Goal: Task Accomplishment & Management: Use online tool/utility

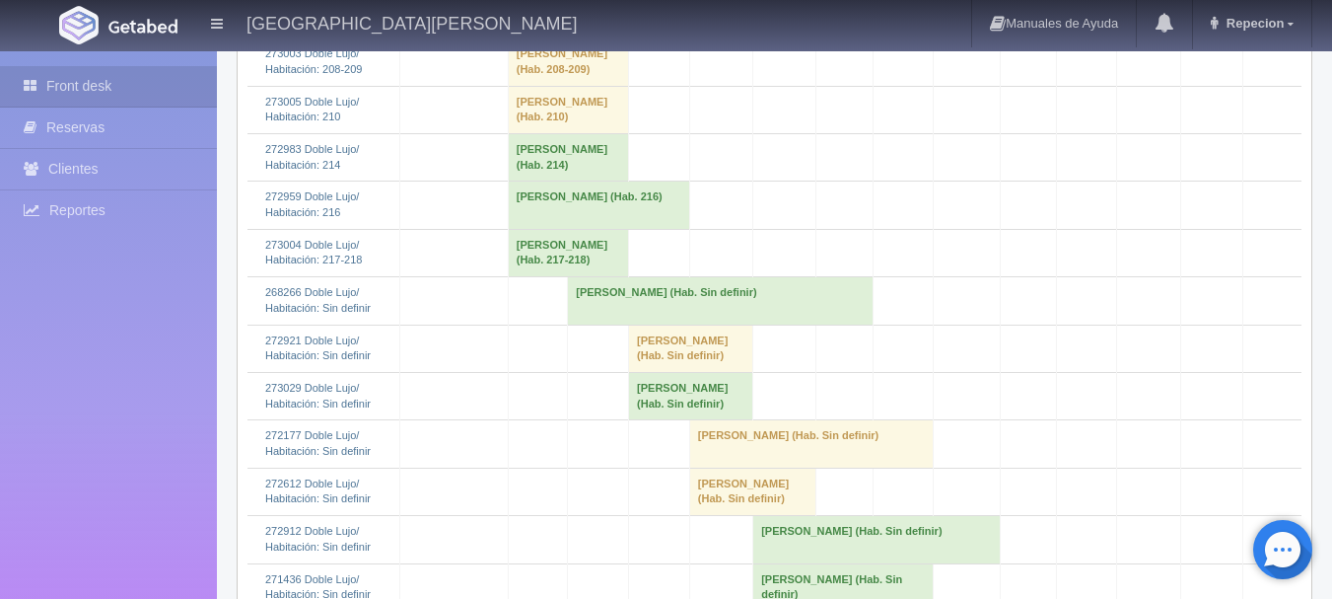
scroll to position [1282, 0]
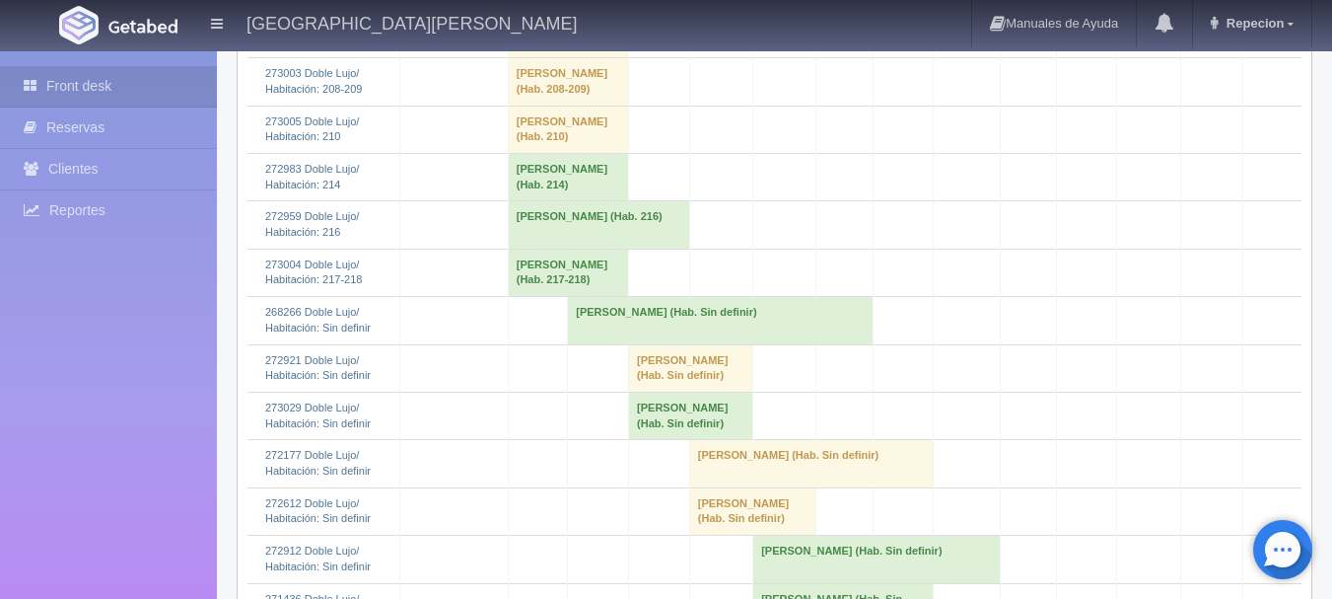
click at [580, 57] on td "[PERSON_NAME] (Hab. Sin definir)" at bounding box center [568, 33] width 120 height 47
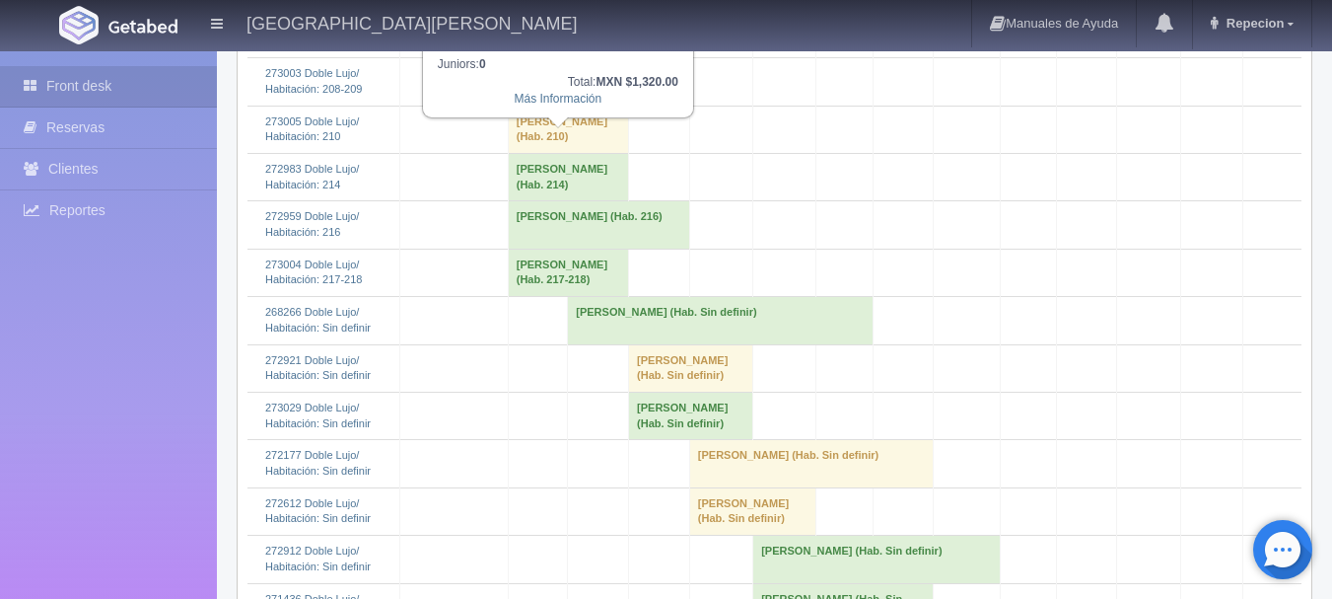
click at [580, 57] on td "[PERSON_NAME] (Hab. Sin definir)" at bounding box center [568, 33] width 120 height 47
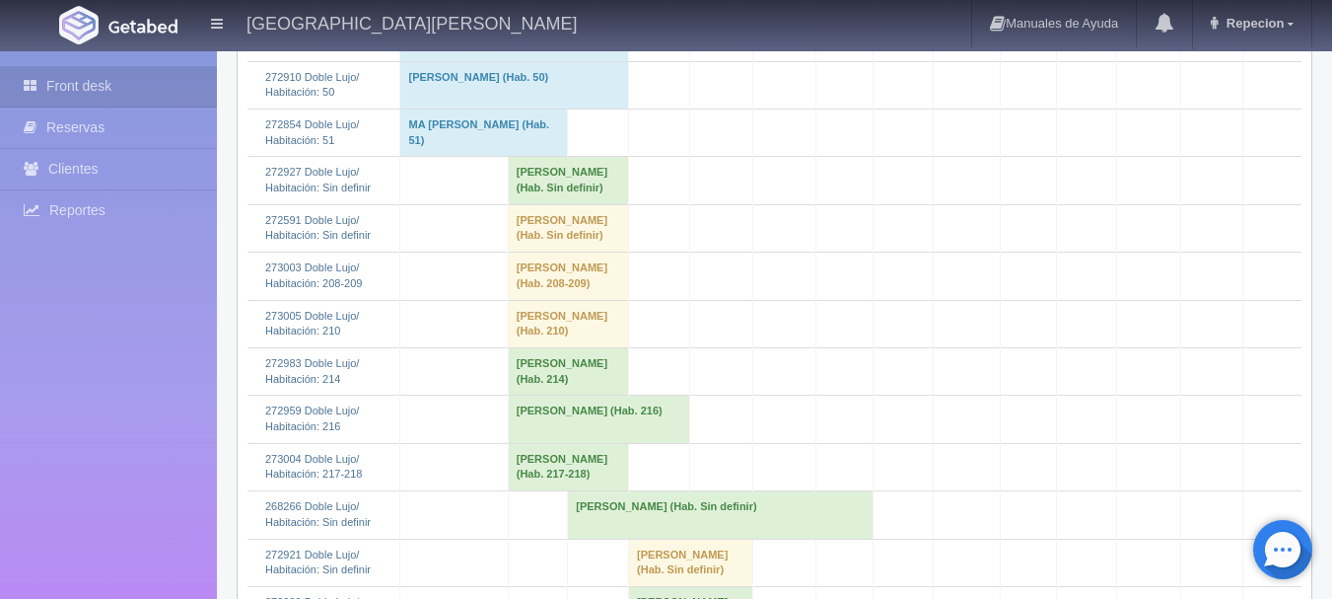
scroll to position [1085, 0]
click at [578, 207] on td "Octavio Alonso Beristain Larraza (Hab. Sin definir)" at bounding box center [568, 183] width 120 height 47
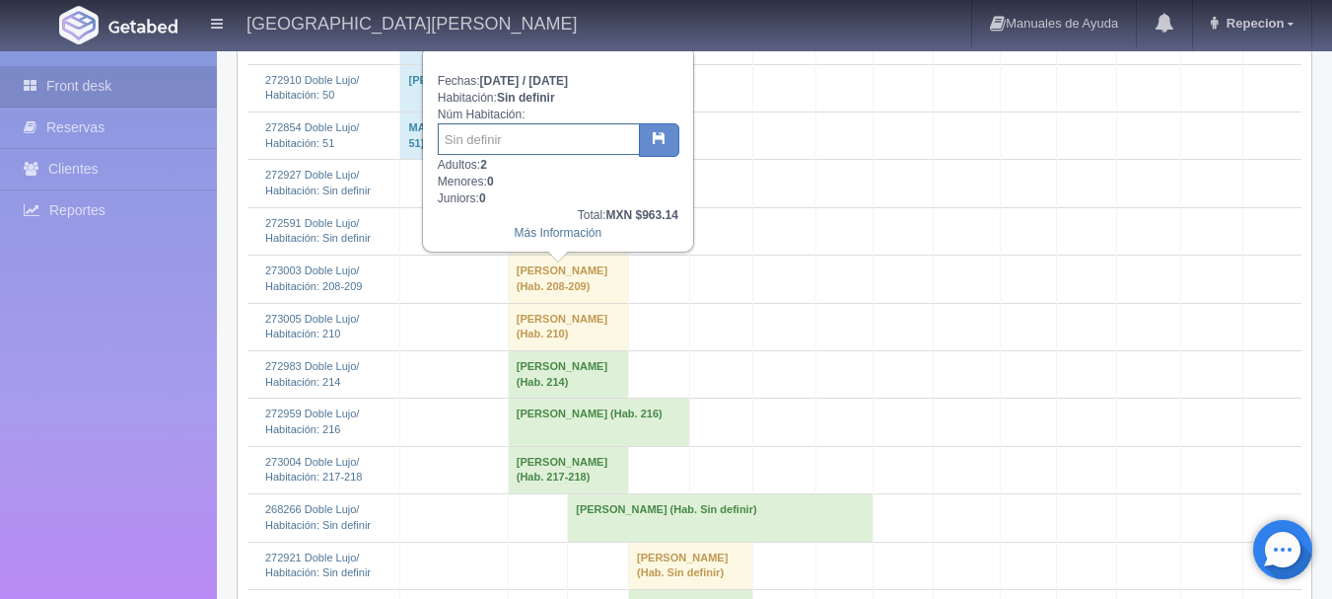
click at [504, 143] on input "text" at bounding box center [539, 139] width 202 height 32
type input "212"
click at [665, 125] on button "button" at bounding box center [659, 140] width 40 height 34
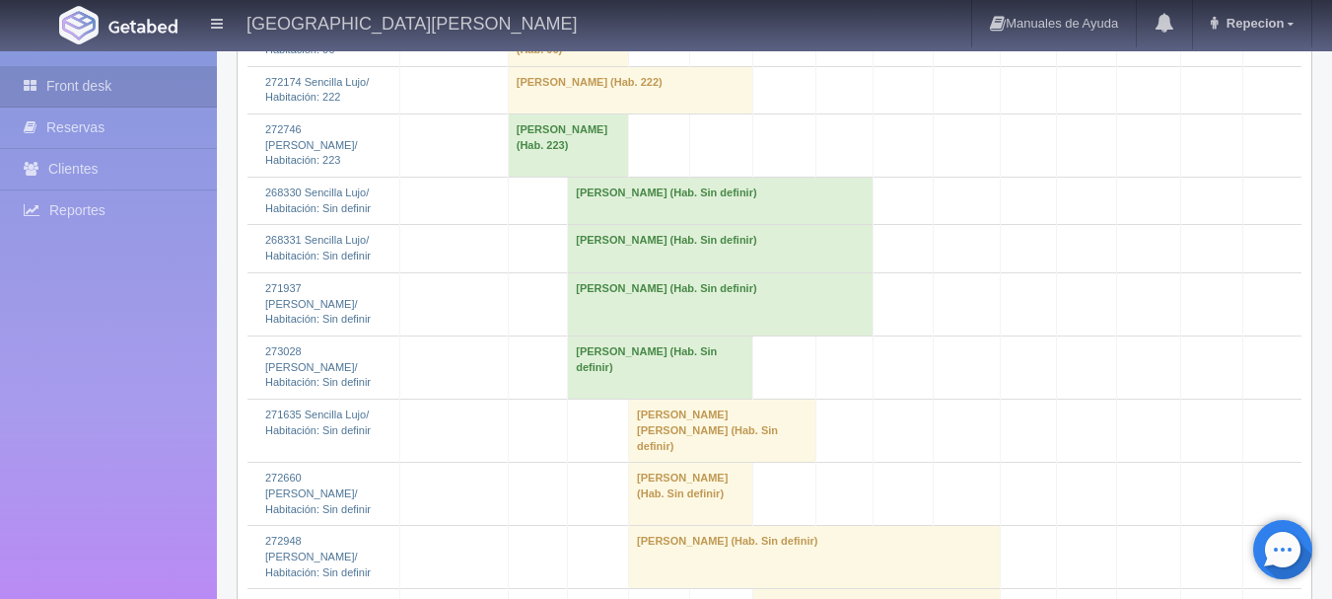
scroll to position [3648, 0]
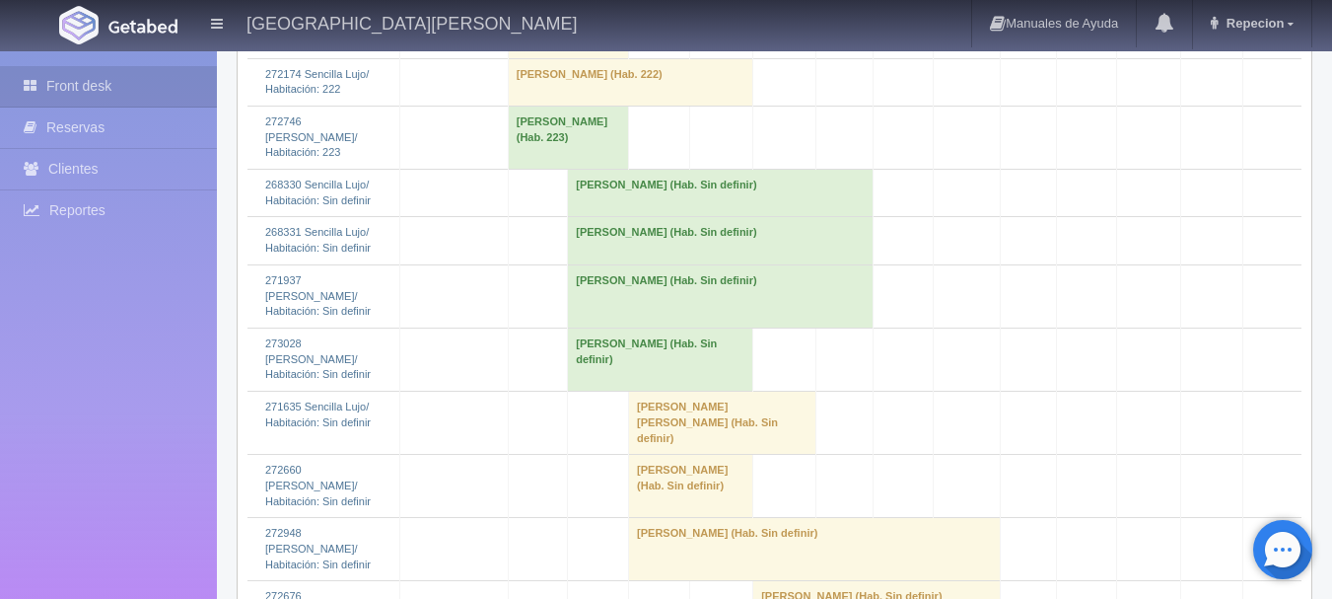
click at [642, 390] on td "[PERSON_NAME] (Hab. Sin definir)" at bounding box center [660, 358] width 185 height 63
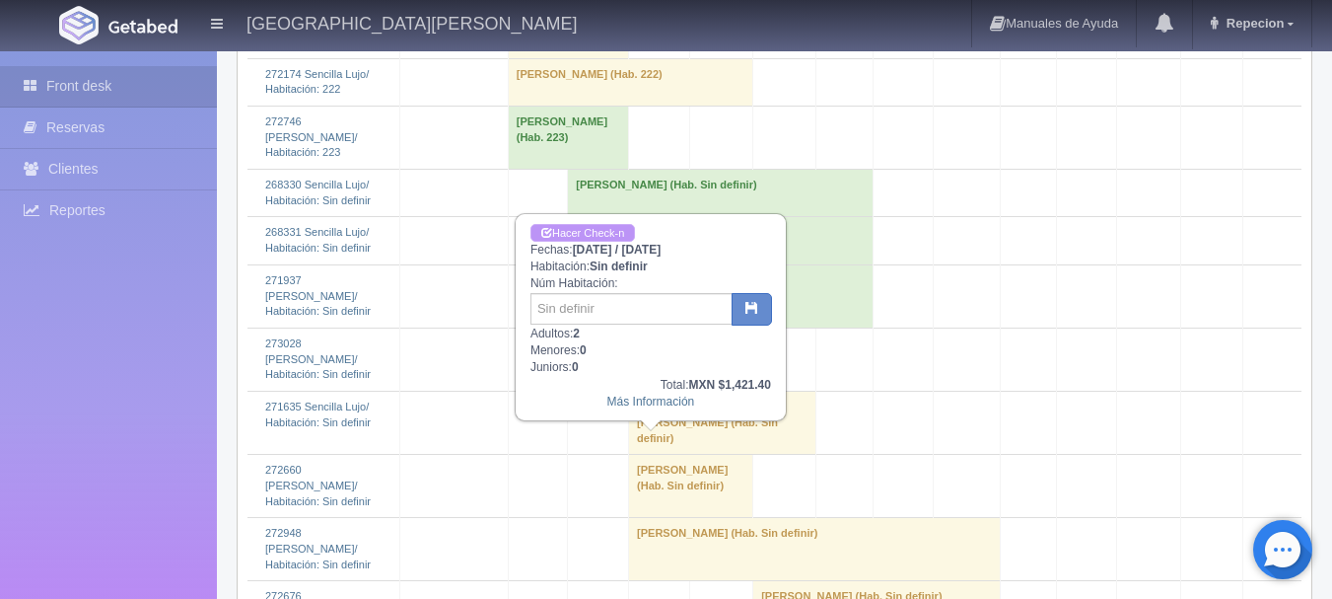
click at [593, 231] on link "Hacer Check-n" at bounding box center [582, 233] width 105 height 19
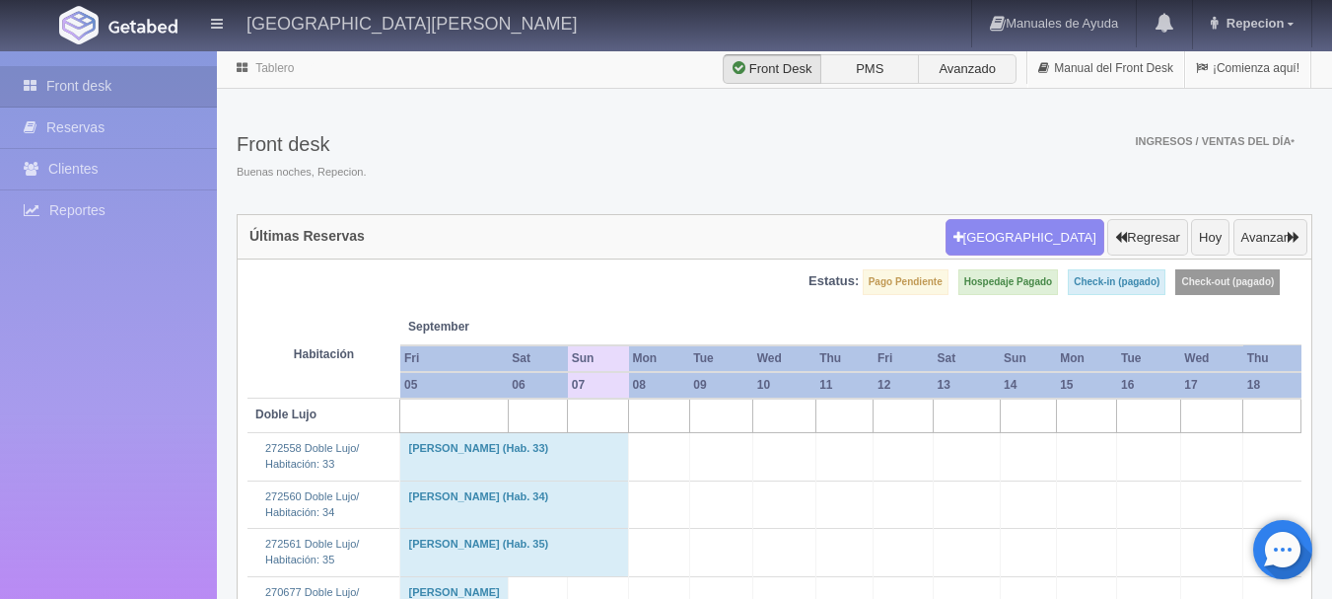
scroll to position [3648, 0]
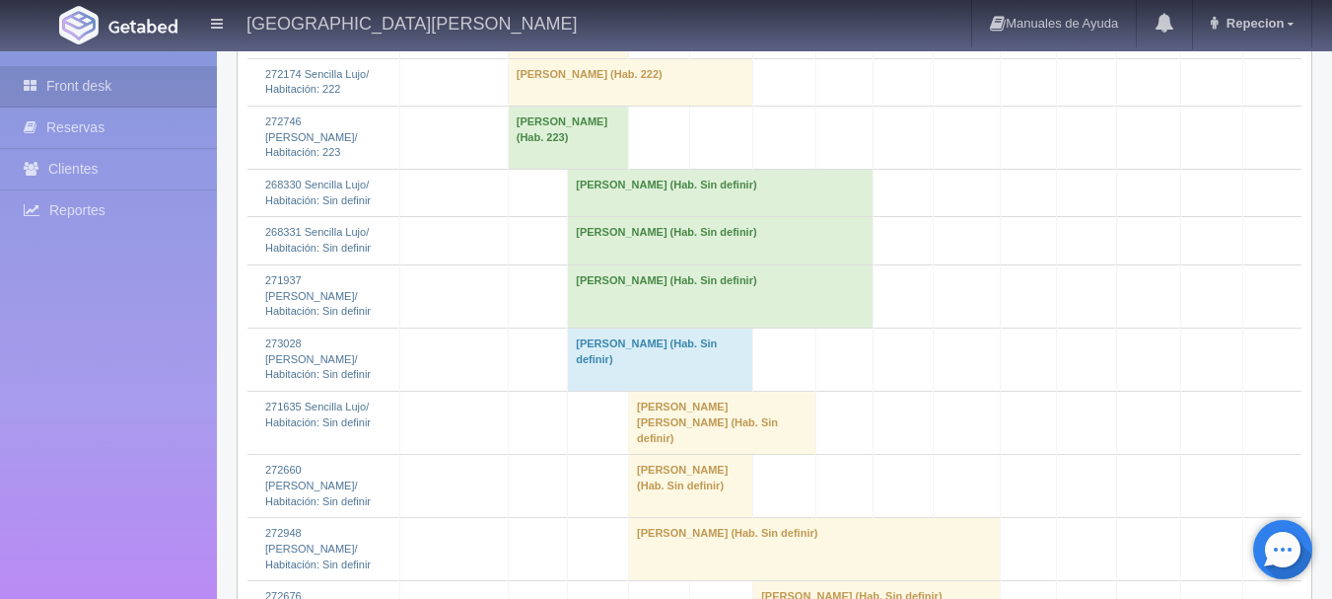
click at [625, 390] on td "[PERSON_NAME] (Hab. Sin definir)" at bounding box center [660, 358] width 185 height 63
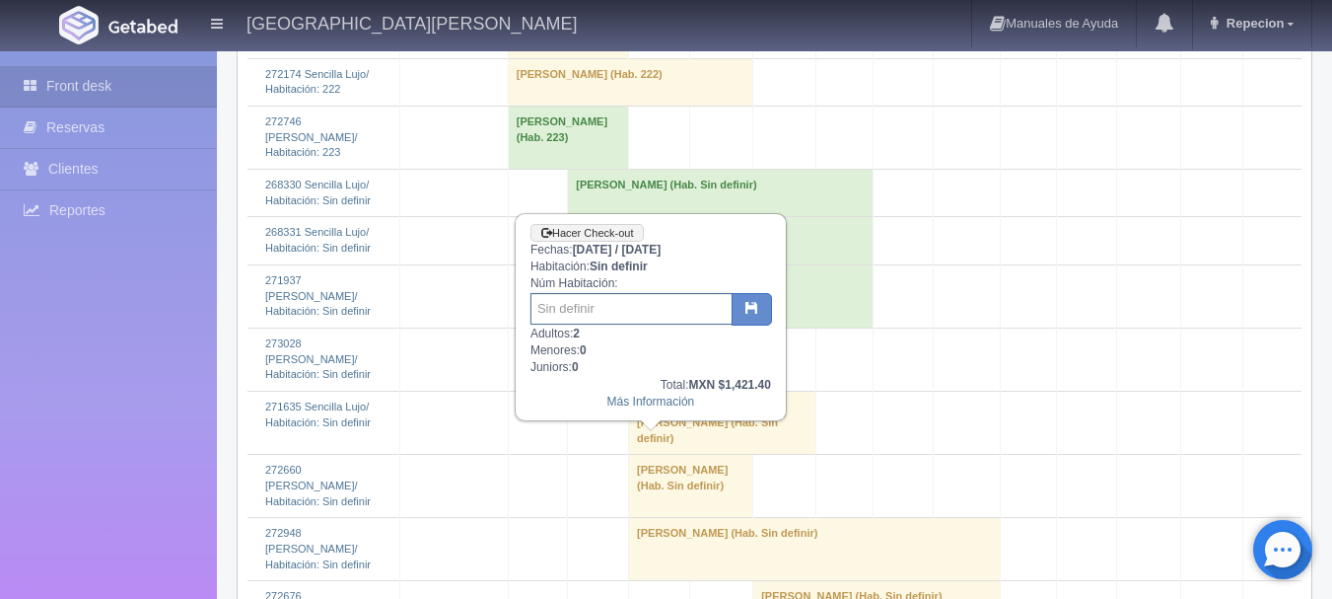
click at [623, 312] on input "text" at bounding box center [631, 309] width 202 height 32
type input "201"
click at [751, 307] on icon "button" at bounding box center [751, 307] width 13 height 13
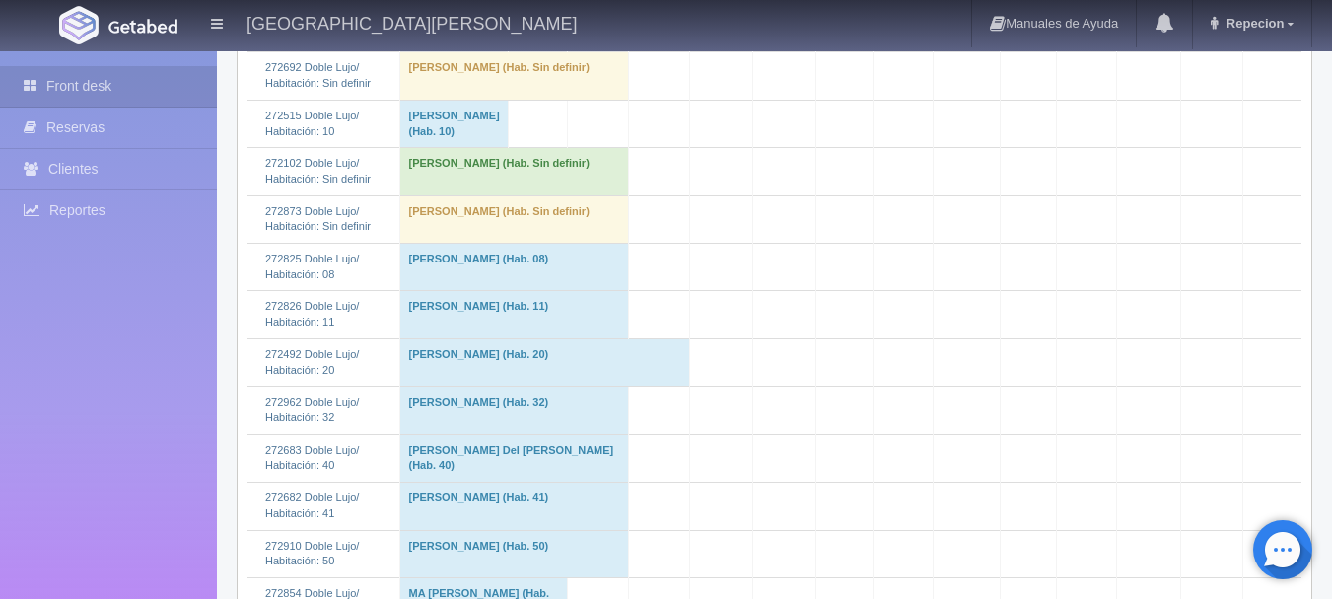
scroll to position [592, 0]
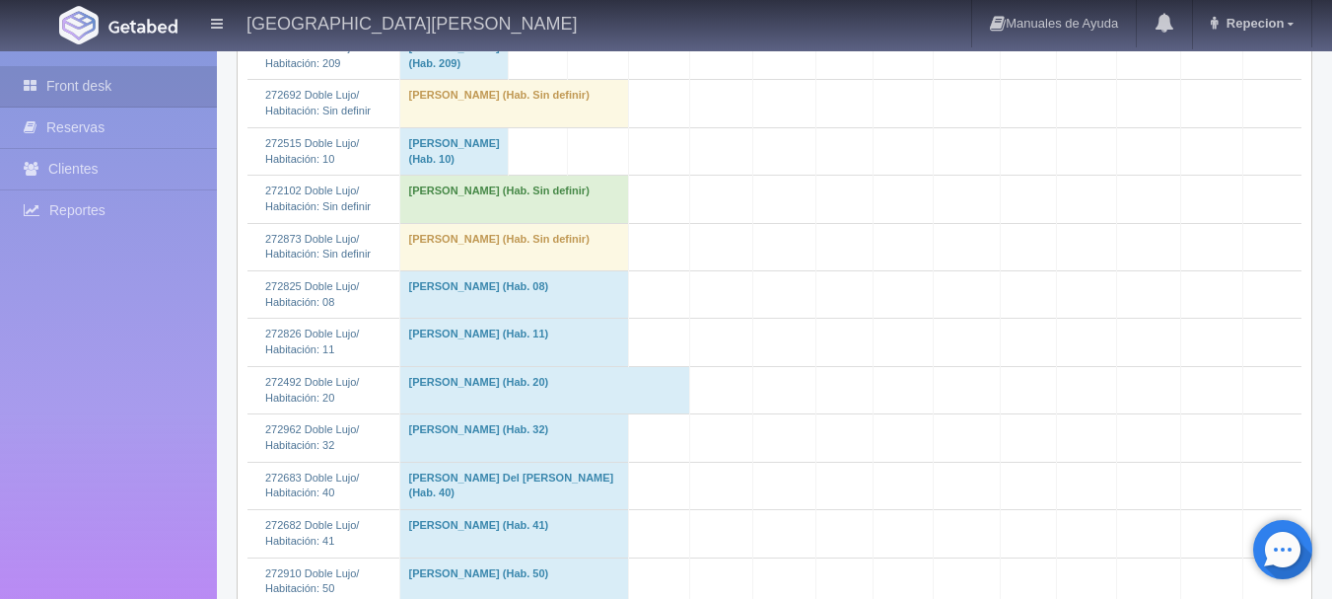
click at [528, 223] on td "[PERSON_NAME] (Hab. Sin definir)" at bounding box center [514, 199] width 229 height 47
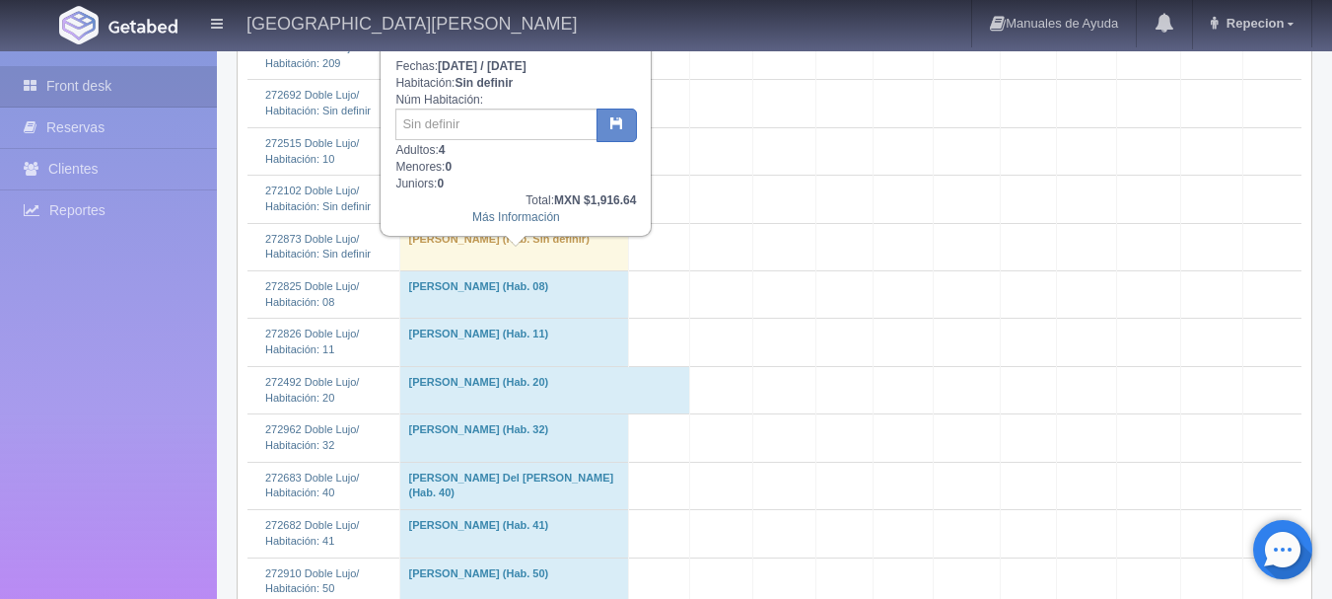
click at [528, 223] on td "[PERSON_NAME] (Hab. Sin definir)" at bounding box center [514, 199] width 229 height 47
